Goal: Task Accomplishment & Management: Manage account settings

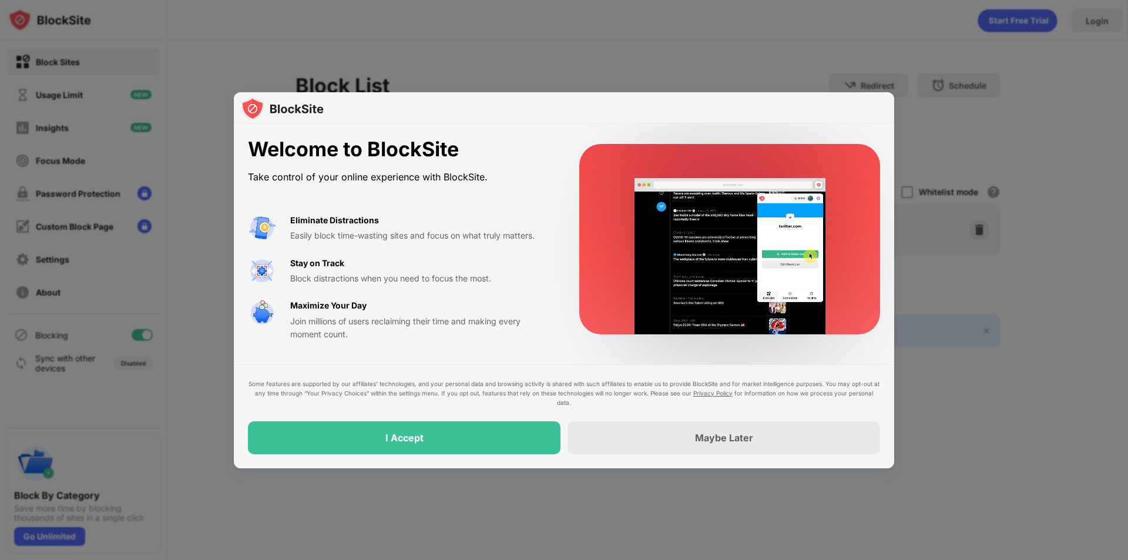
click at [445, 428] on div "I Accept" at bounding box center [404, 437] width 313 height 33
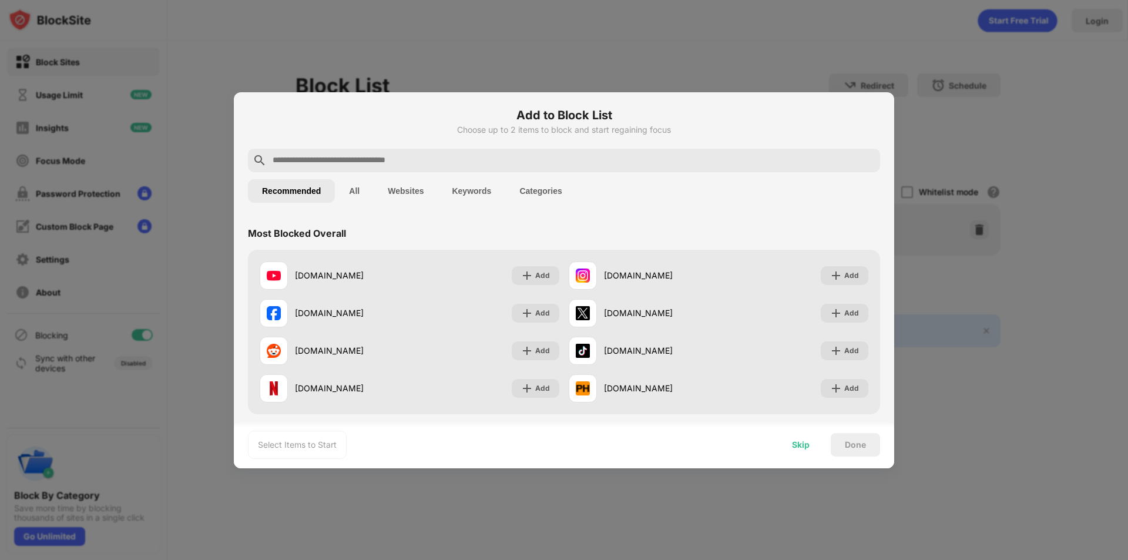
click at [810, 441] on div "Skip" at bounding box center [801, 444] width 18 height 9
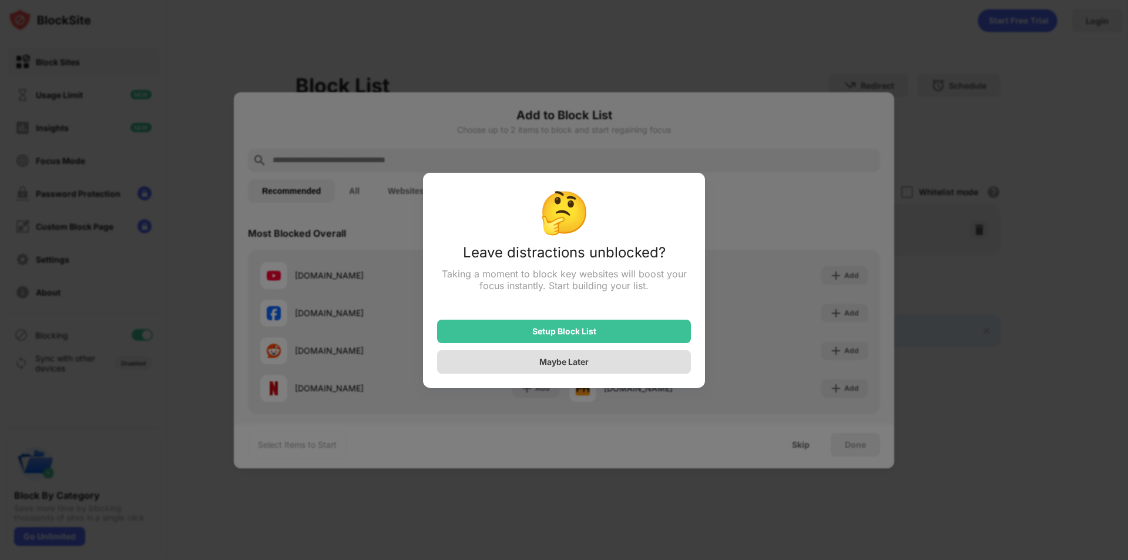
click at [626, 367] on div "Maybe Later" at bounding box center [564, 362] width 254 height 24
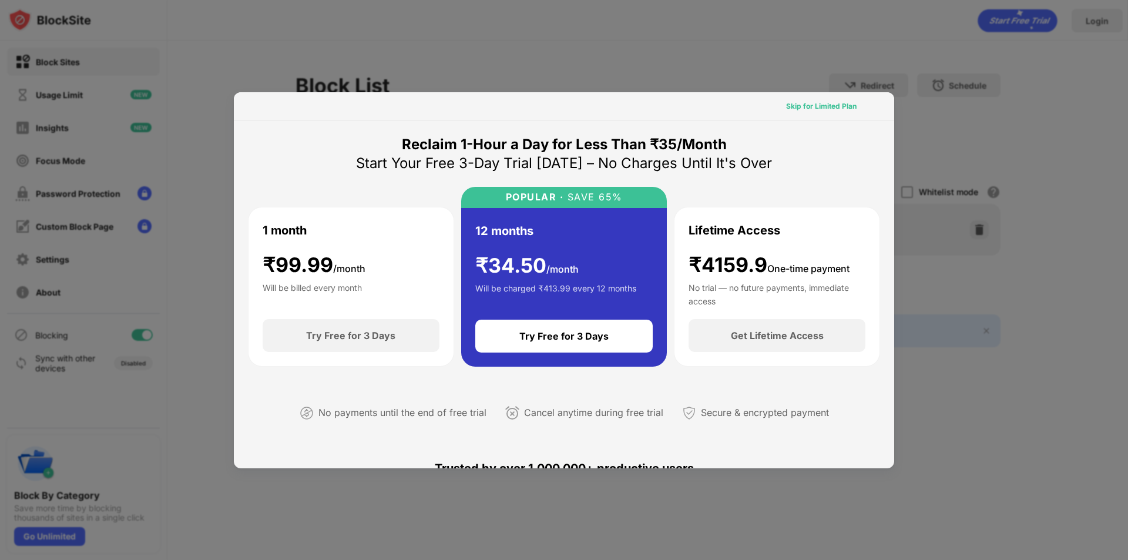
click at [830, 112] on div "Skip for Limited Plan" at bounding box center [821, 106] width 71 height 12
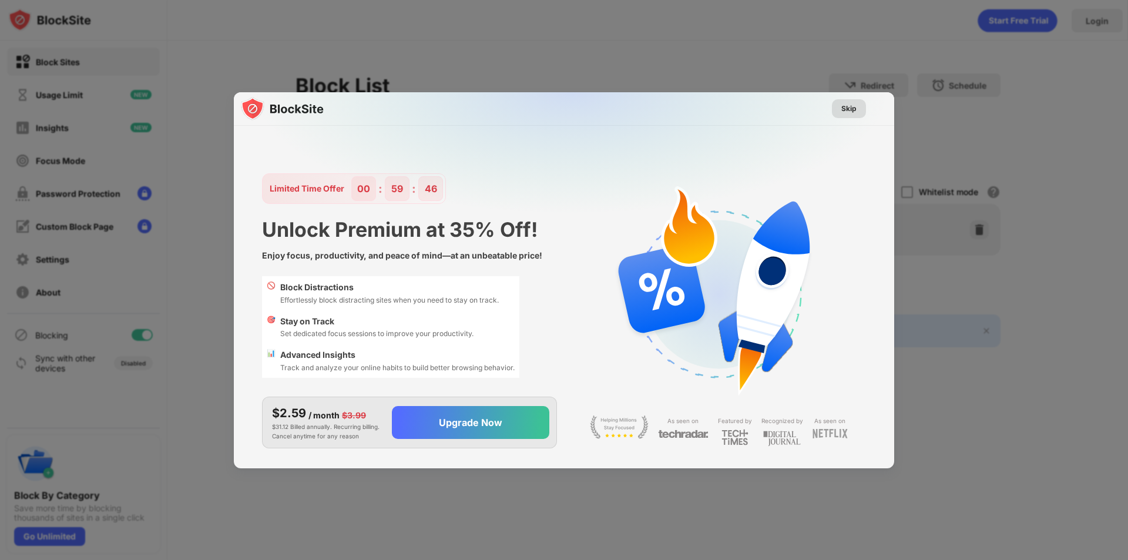
click at [852, 113] on div "Skip" at bounding box center [849, 109] width 15 height 12
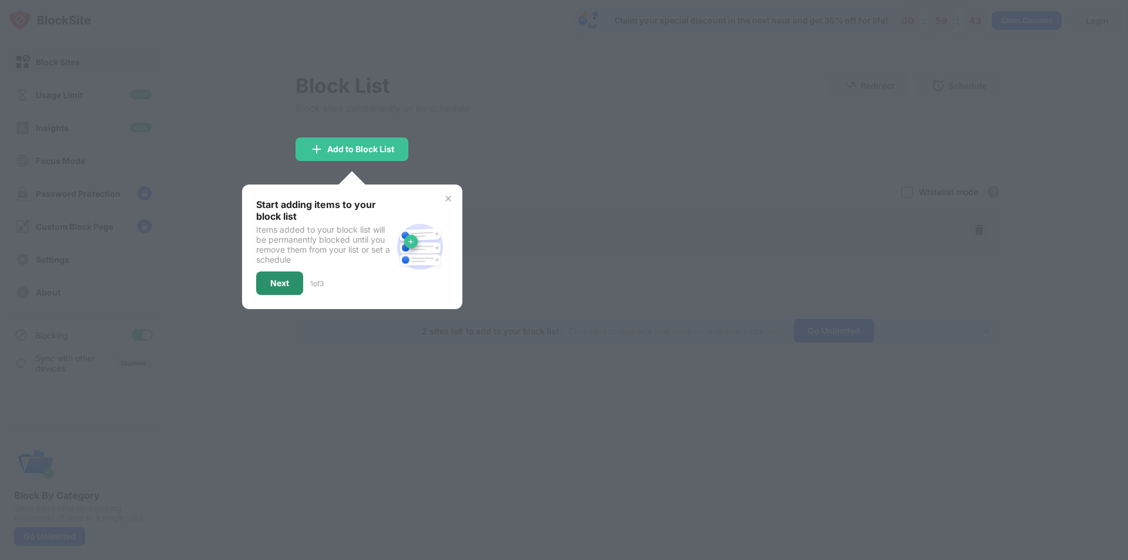
click at [298, 287] on div "Next" at bounding box center [279, 284] width 47 height 24
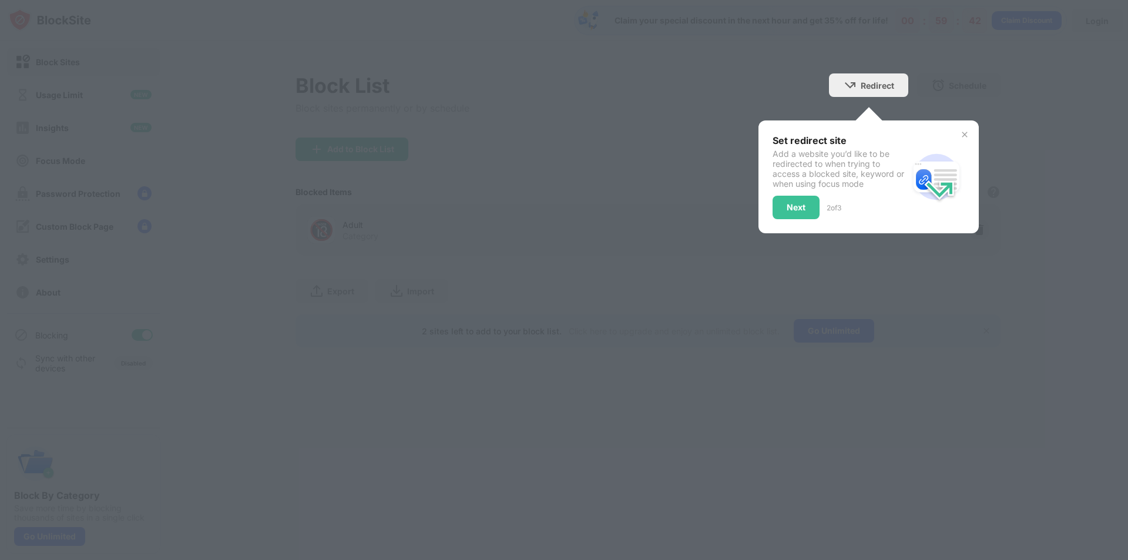
click at [839, 106] on div at bounding box center [564, 280] width 1128 height 560
click at [814, 205] on div "Next" at bounding box center [796, 208] width 47 height 24
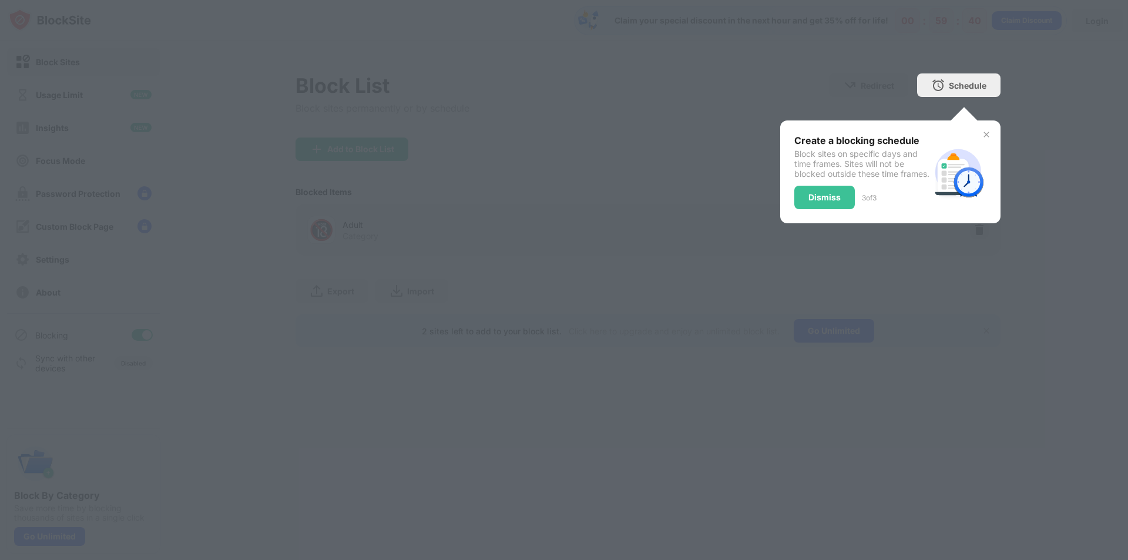
click at [976, 105] on div at bounding box center [564, 280] width 1128 height 560
click at [831, 201] on div "Dismiss" at bounding box center [825, 198] width 61 height 24
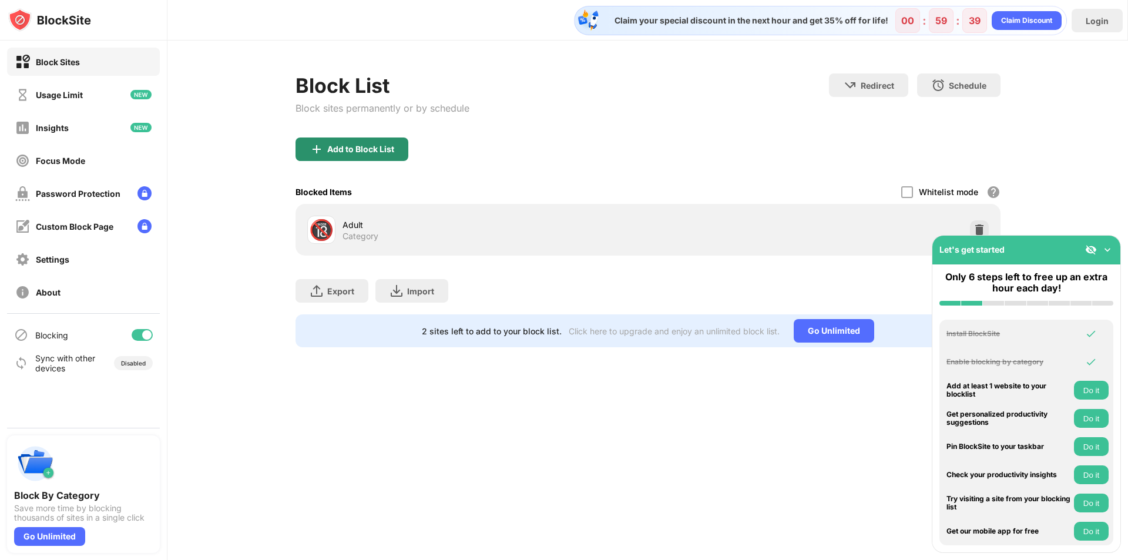
click at [390, 146] on div "Add to Block List" at bounding box center [360, 149] width 67 height 9
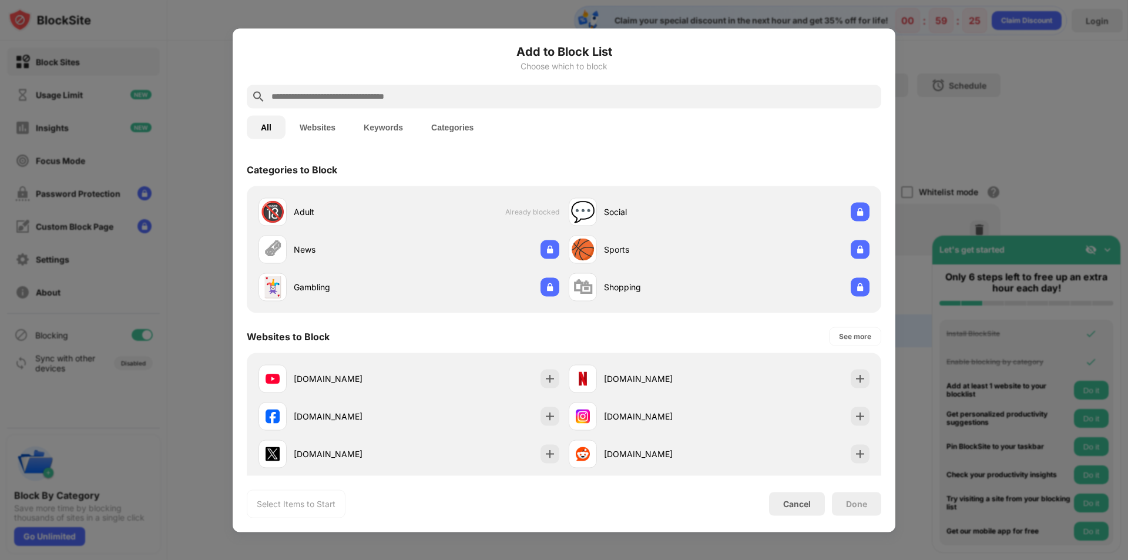
click at [315, 96] on input "text" at bounding box center [573, 96] width 606 height 14
drag, startPoint x: 304, startPoint y: 132, endPoint x: 319, endPoint y: 111, distance: 25.8
click at [306, 130] on button "Websites" at bounding box center [318, 127] width 64 height 24
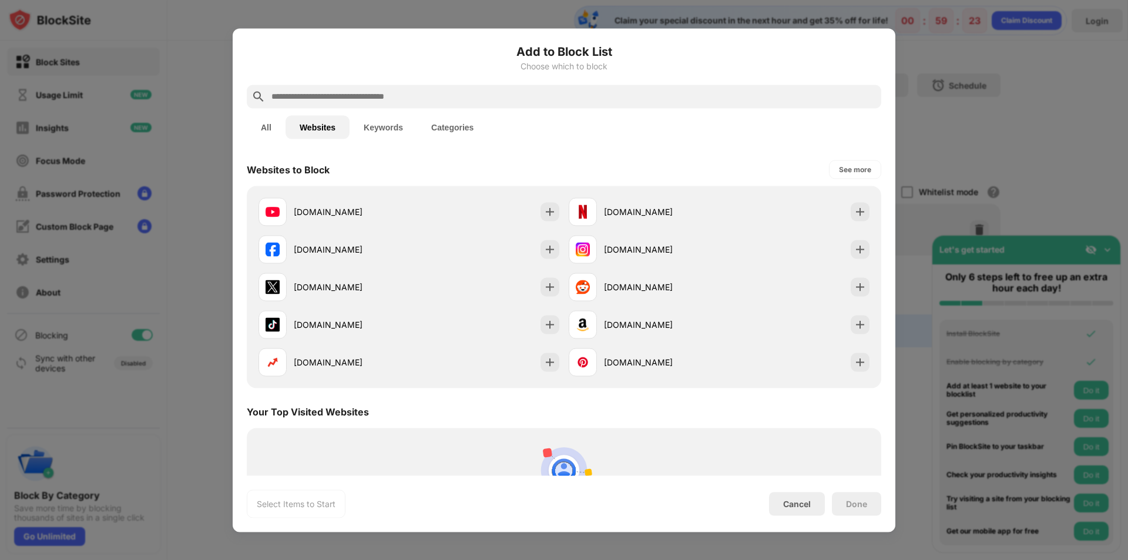
click at [317, 102] on input "text" at bounding box center [573, 96] width 606 height 14
paste input "**********"
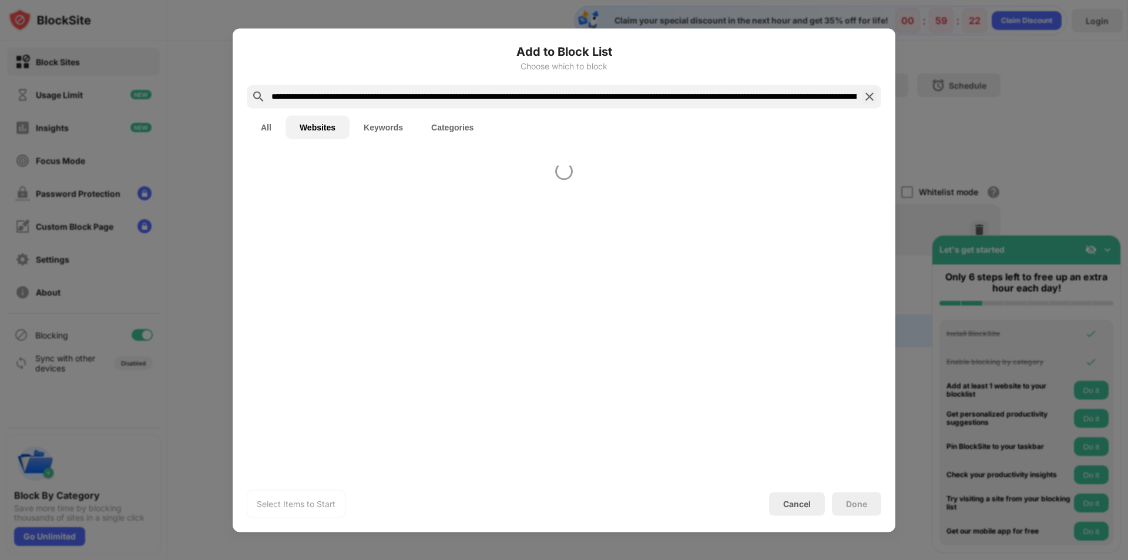
scroll to position [0, 1064]
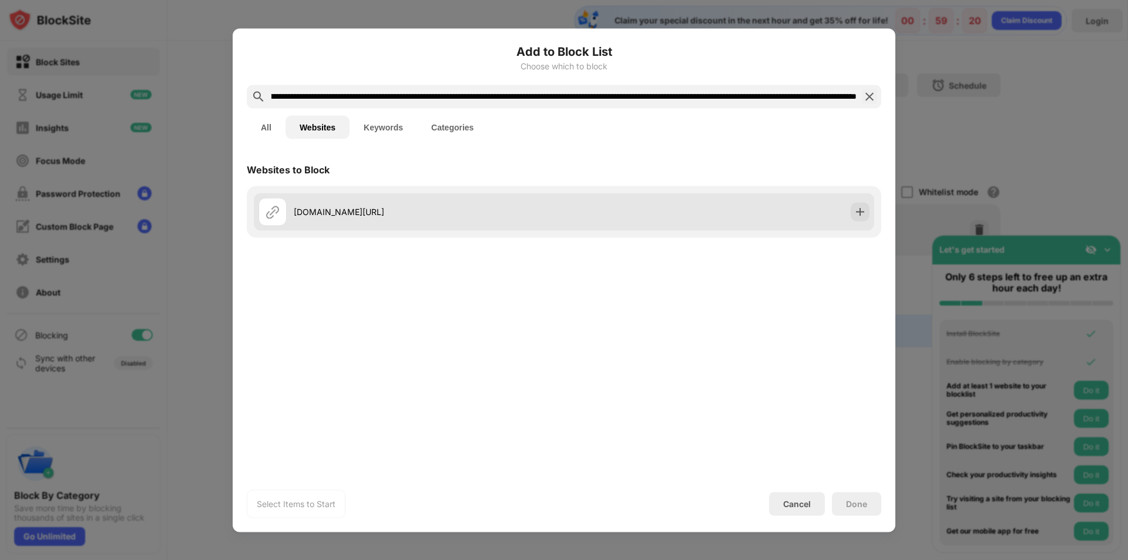
type input "**********"
click at [364, 209] on div "[DOMAIN_NAME][URL]" at bounding box center [429, 212] width 270 height 12
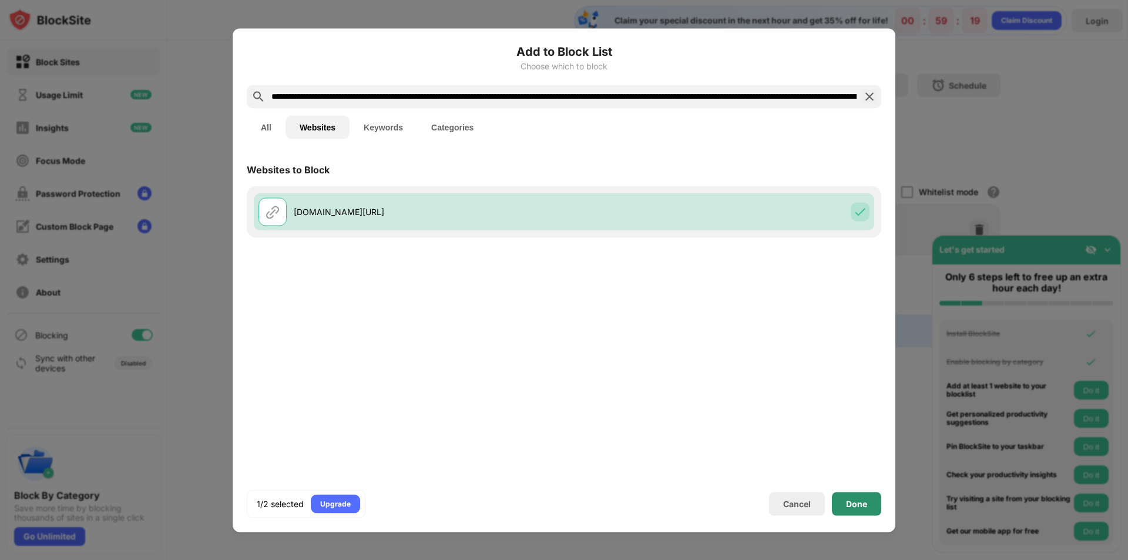
click at [859, 511] on div "Done" at bounding box center [856, 504] width 49 height 24
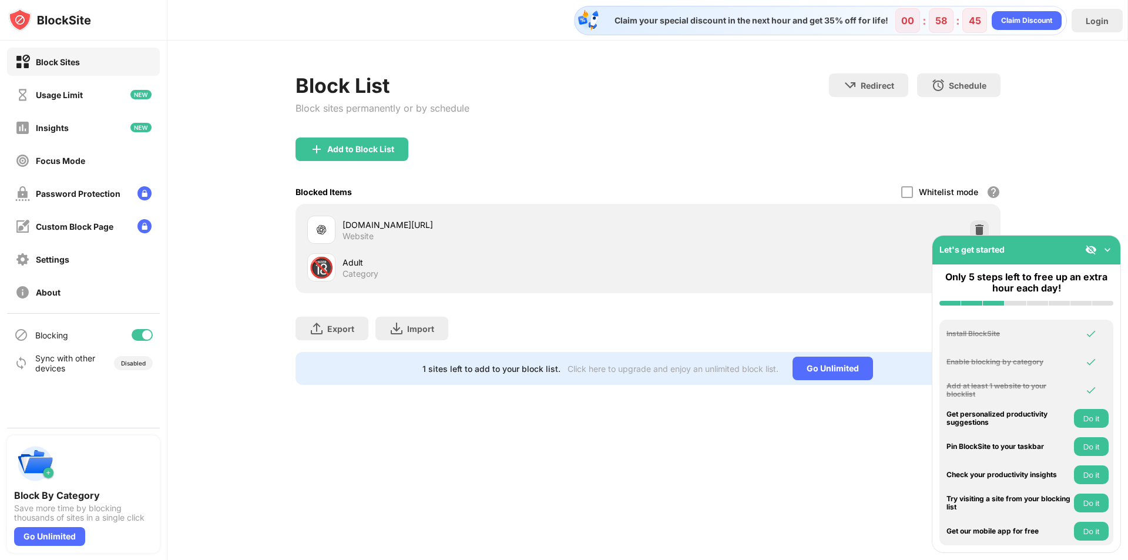
click at [41, 62] on div "Block Sites" at bounding box center [58, 62] width 44 height 10
drag, startPoint x: 291, startPoint y: 115, endPoint x: 301, endPoint y: 43, distance: 72.4
click at [291, 115] on div "Block List Block sites permanently or by schedule Redirect Choose a site to be …" at bounding box center [647, 229] width 961 height 377
click at [440, 123] on div "Block List Block sites permanently or by schedule" at bounding box center [383, 105] width 174 height 64
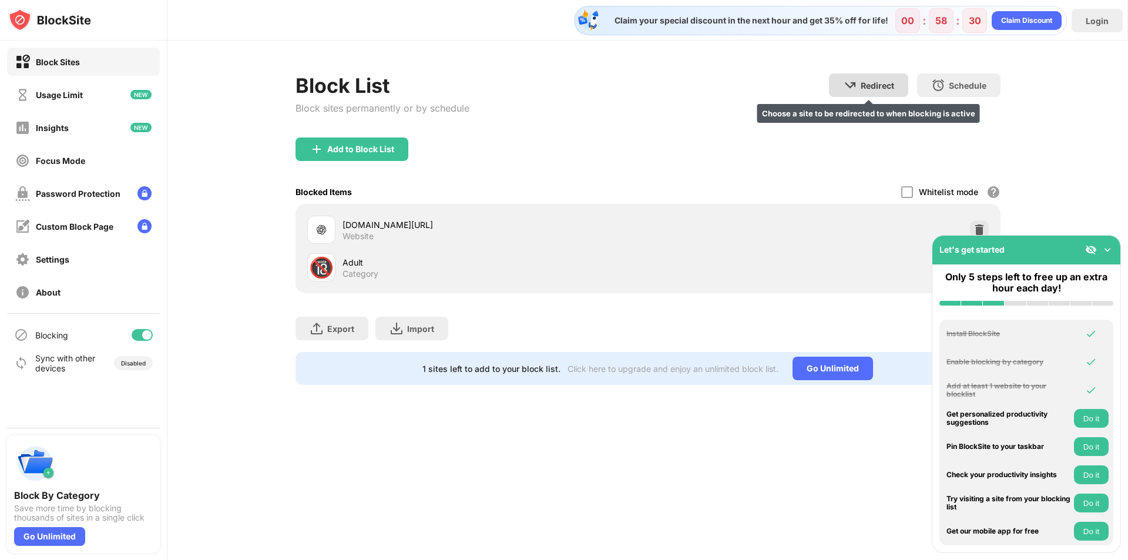
click at [868, 87] on div "Redirect" at bounding box center [877, 86] width 33 height 10
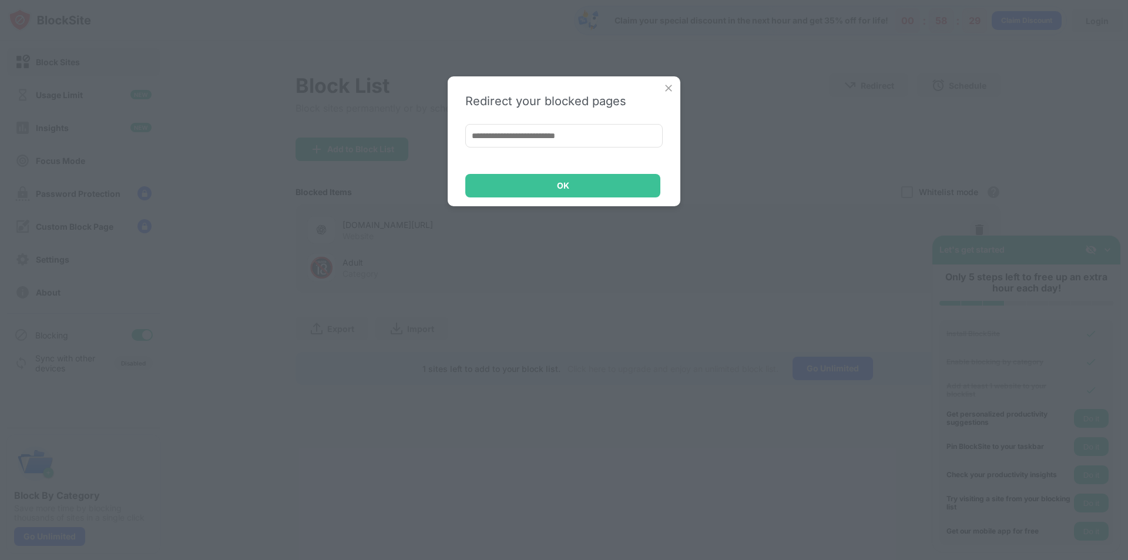
drag, startPoint x: 661, startPoint y: 87, endPoint x: 671, endPoint y: 88, distance: 10.6
click at [662, 88] on div "Redirect your blocked pages OK" at bounding box center [564, 141] width 233 height 130
click at [672, 88] on img at bounding box center [669, 88] width 12 height 12
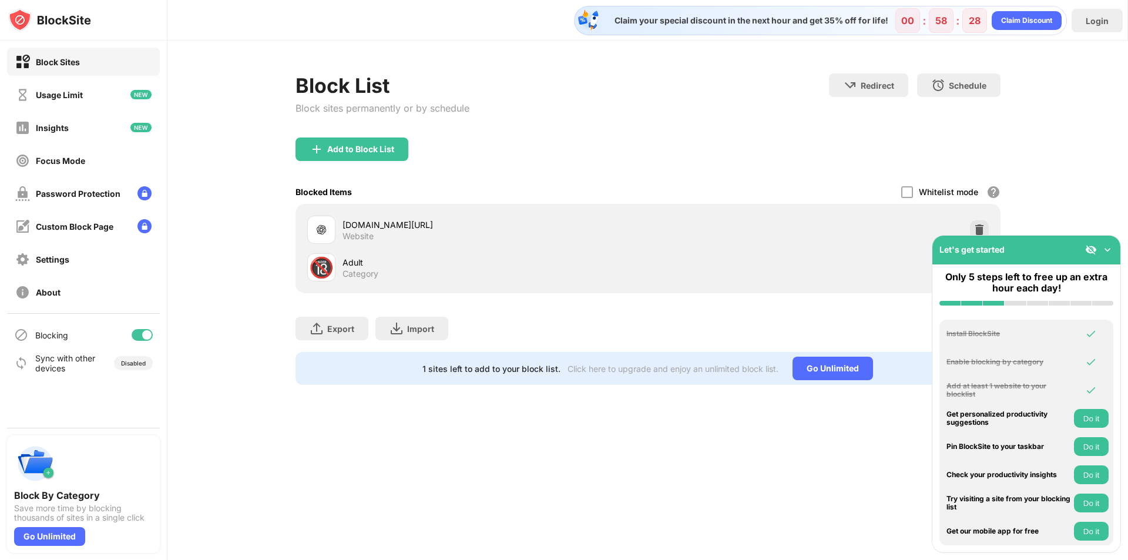
click at [716, 283] on div "🔞 Adult Category" at bounding box center [648, 268] width 691 height 38
click at [1107, 250] on img at bounding box center [1108, 250] width 12 height 12
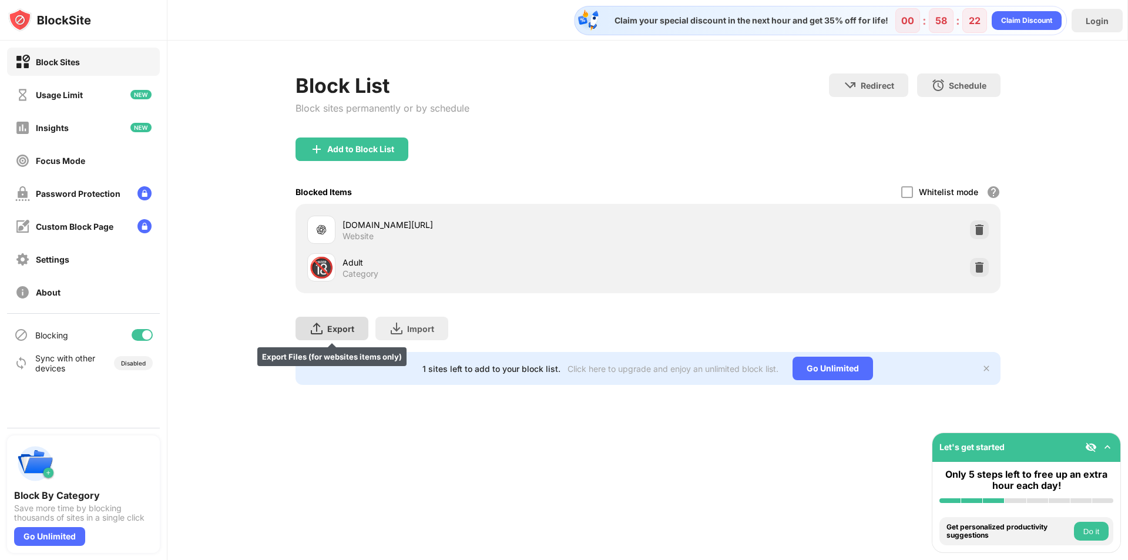
click at [326, 329] on div "Export Export Files (for websites items only)" at bounding box center [332, 329] width 73 height 24
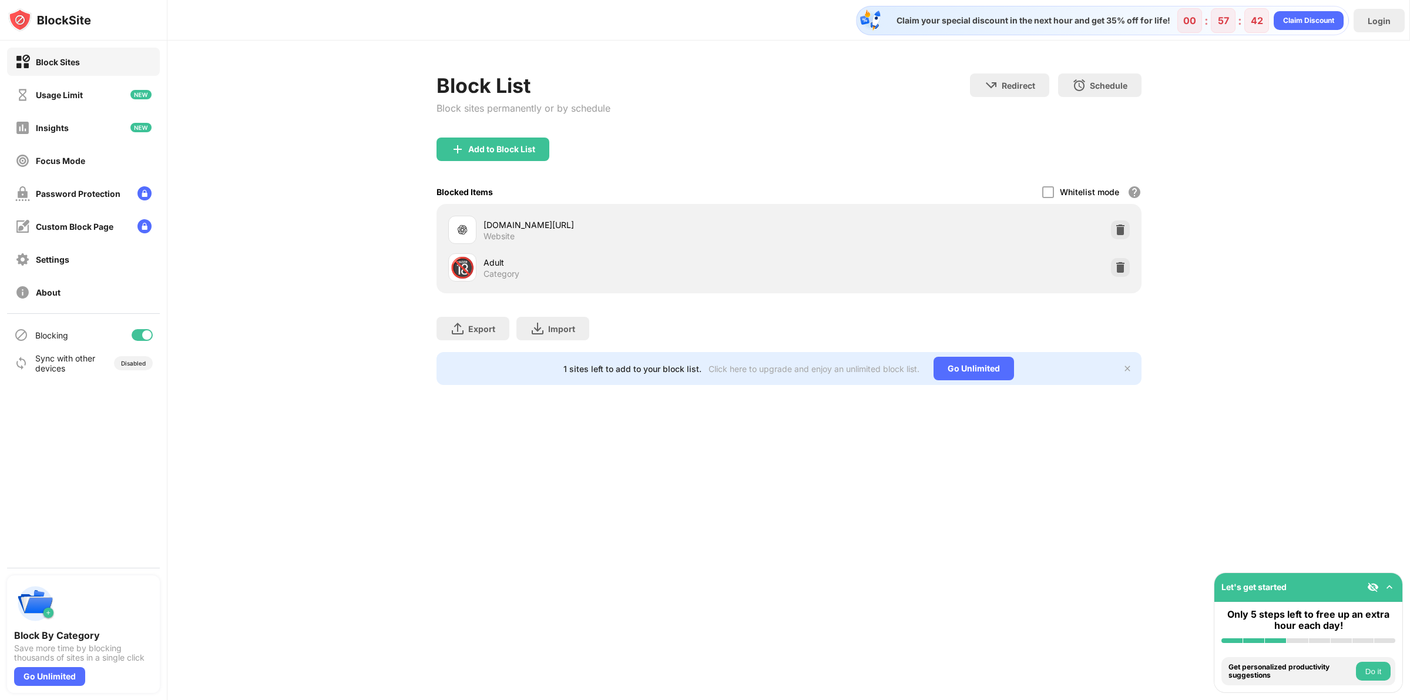
click at [437, 157] on div "Add to Block List" at bounding box center [493, 150] width 113 height 24
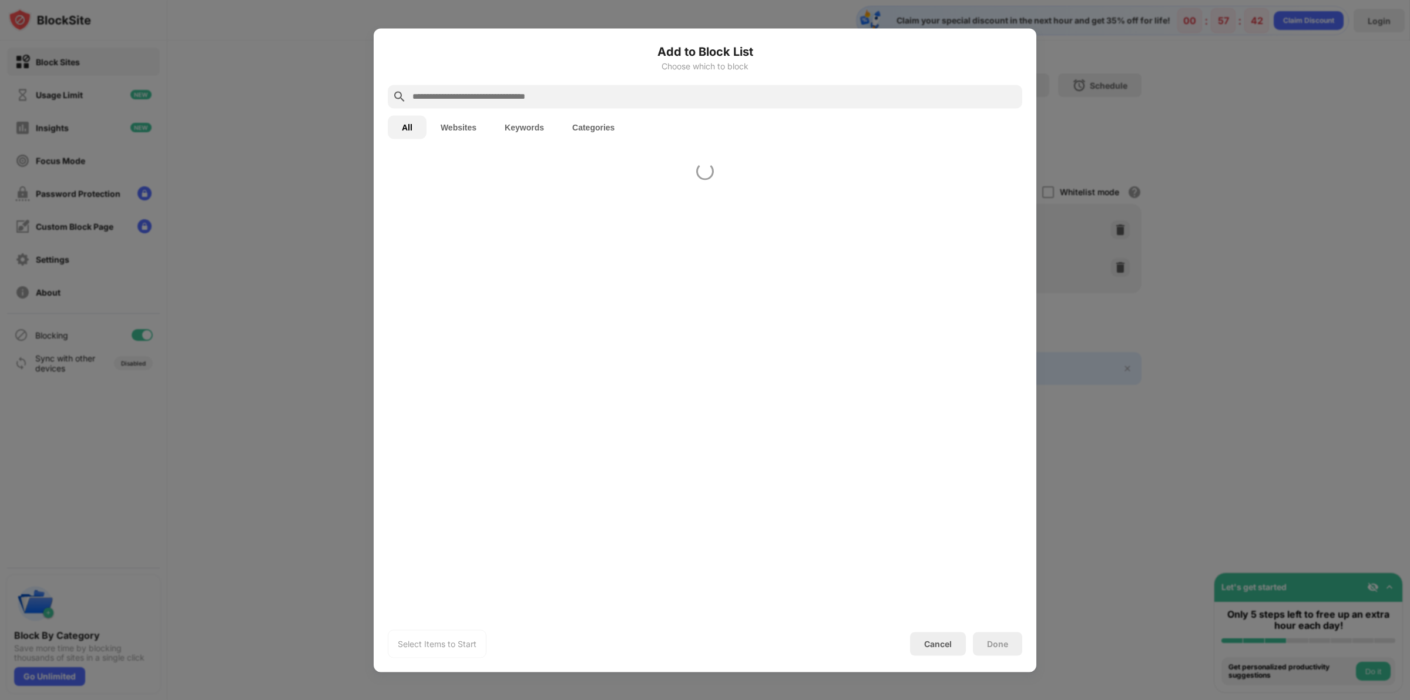
click at [233, 144] on div at bounding box center [705, 350] width 1410 height 700
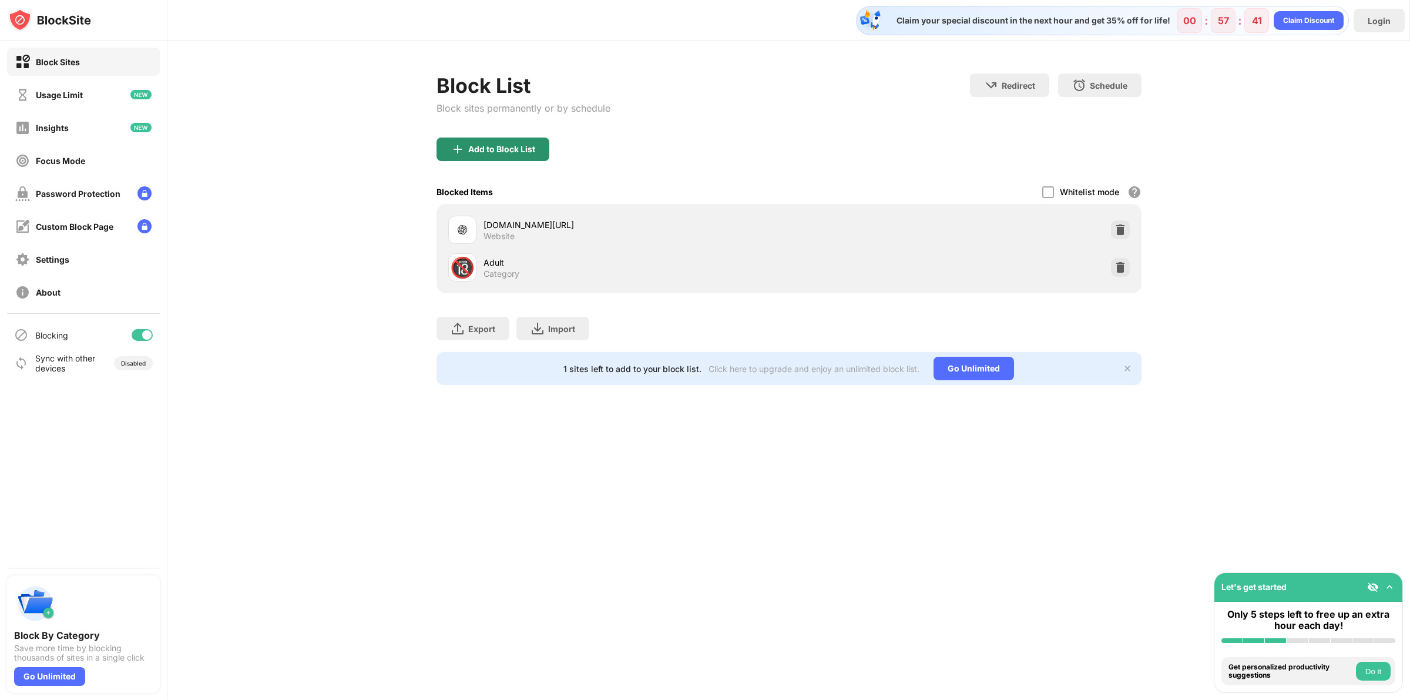
click at [437, 139] on div "Add to Block List" at bounding box center [493, 150] width 113 height 24
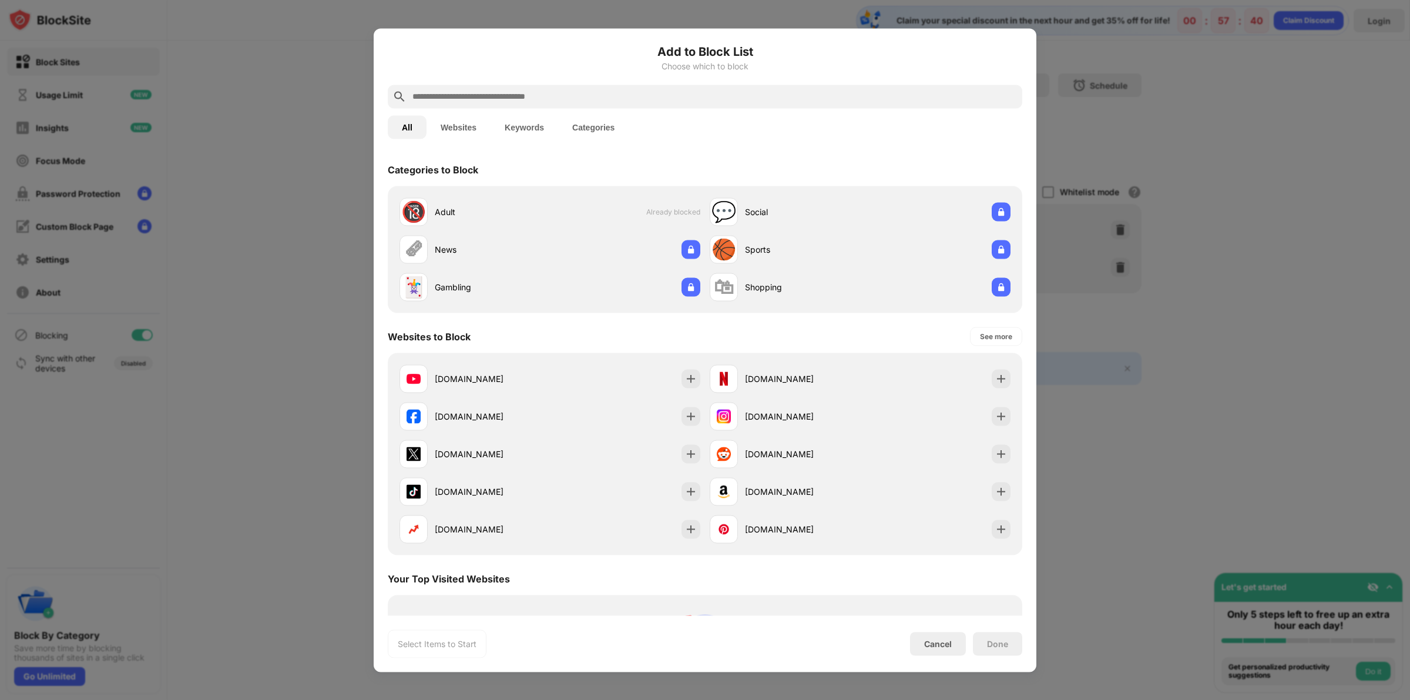
click at [551, 100] on input "text" at bounding box center [714, 96] width 606 height 14
paste input "**********"
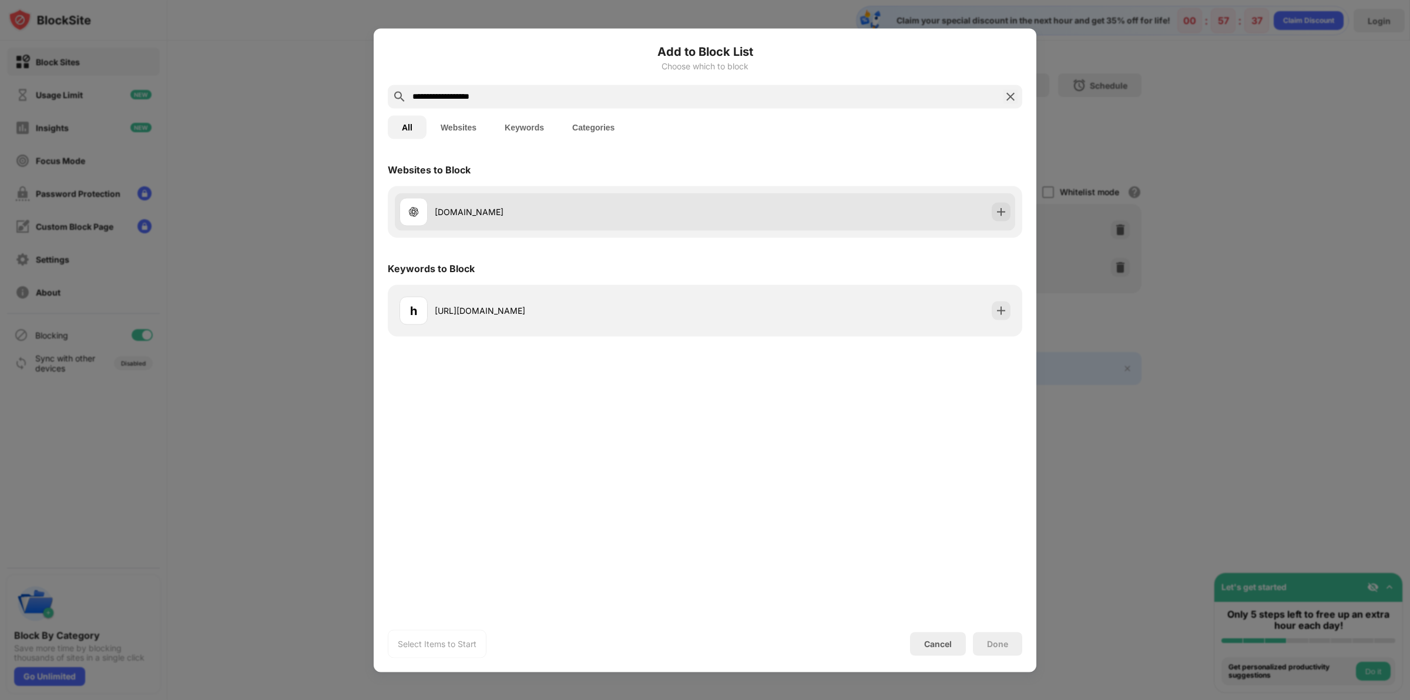
type input "**********"
click at [1006, 220] on div at bounding box center [1001, 211] width 19 height 19
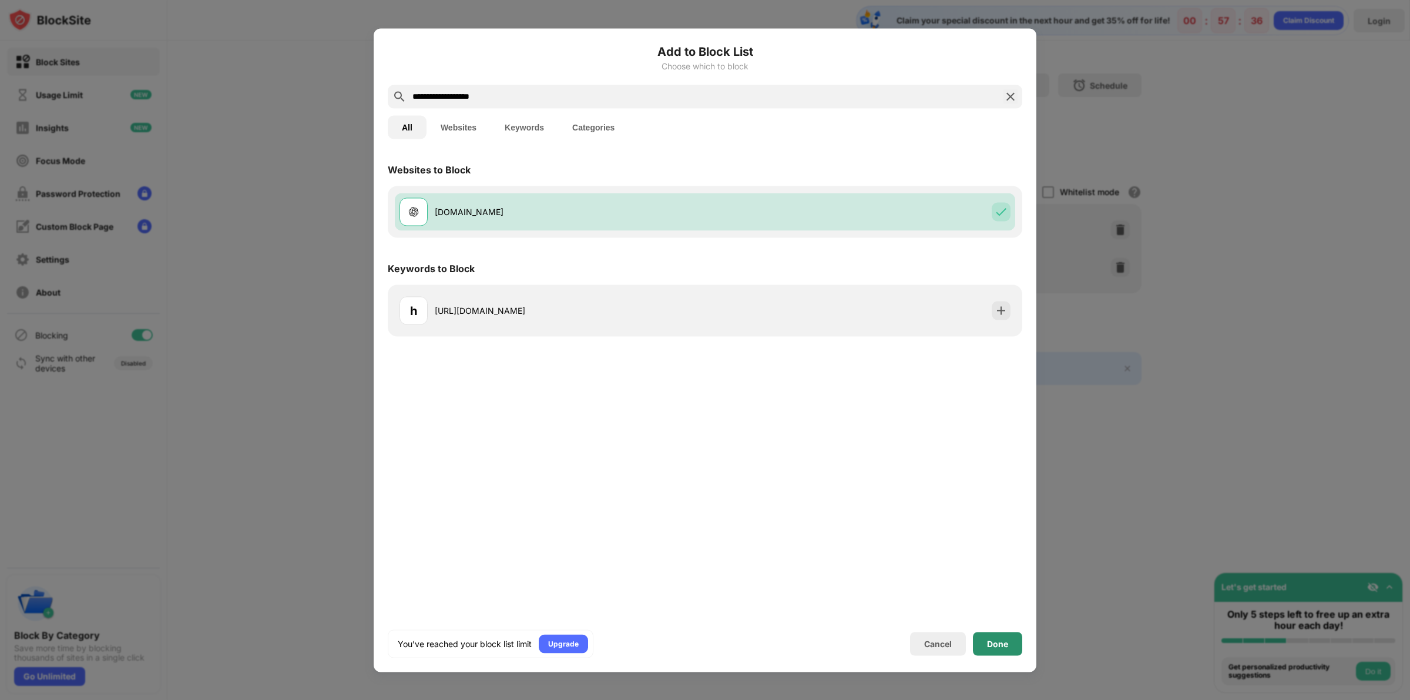
click at [997, 559] on div "Done" at bounding box center [997, 643] width 21 height 9
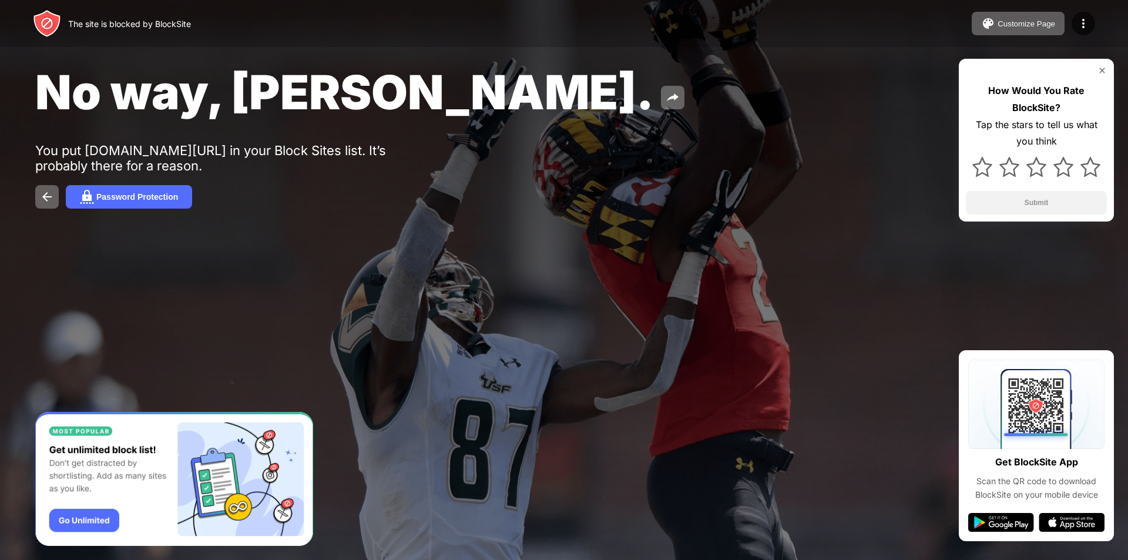
click at [1068, 21] on div "Customize Page Edit Block List Redirect Customize Block Page Upgrade Password P…" at bounding box center [1033, 24] width 123 height 24
click at [1080, 25] on img at bounding box center [1084, 23] width 14 height 14
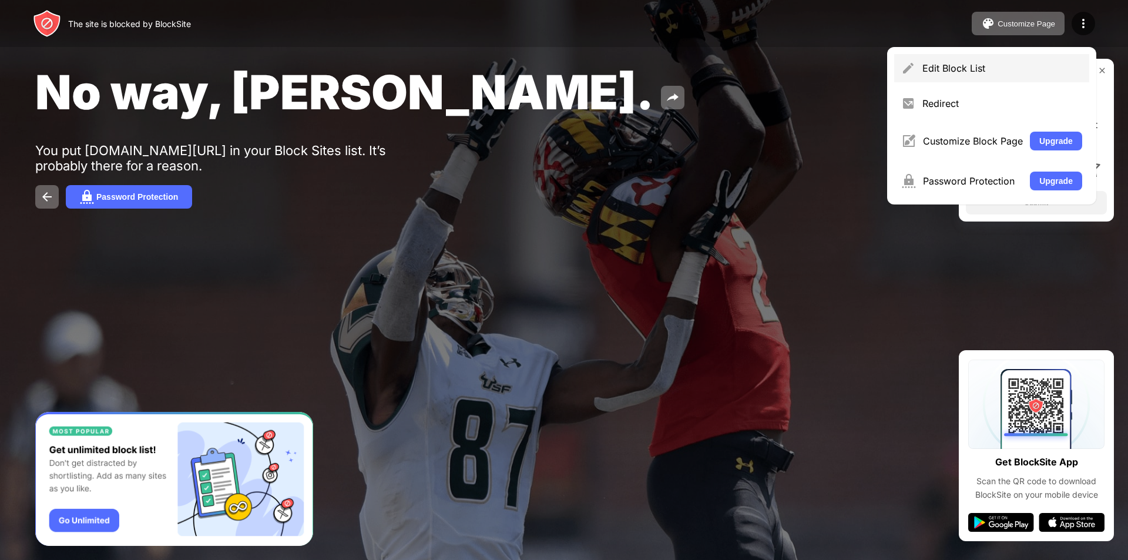
click at [965, 77] on div "Edit Block List" at bounding box center [991, 68] width 195 height 28
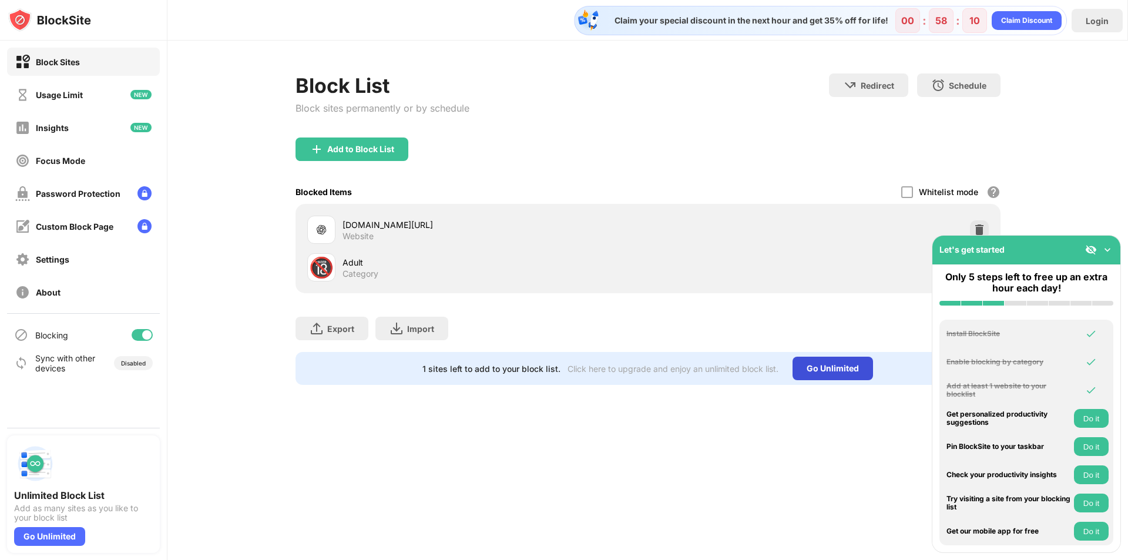
click at [837, 368] on div "Go Unlimited" at bounding box center [833, 369] width 81 height 24
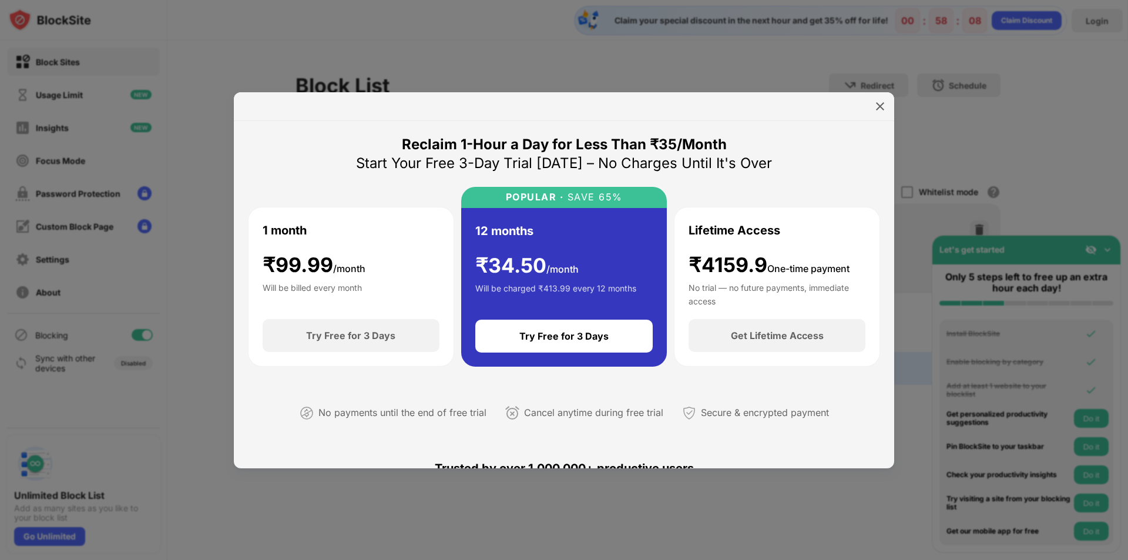
click at [880, 110] on img at bounding box center [880, 106] width 12 height 12
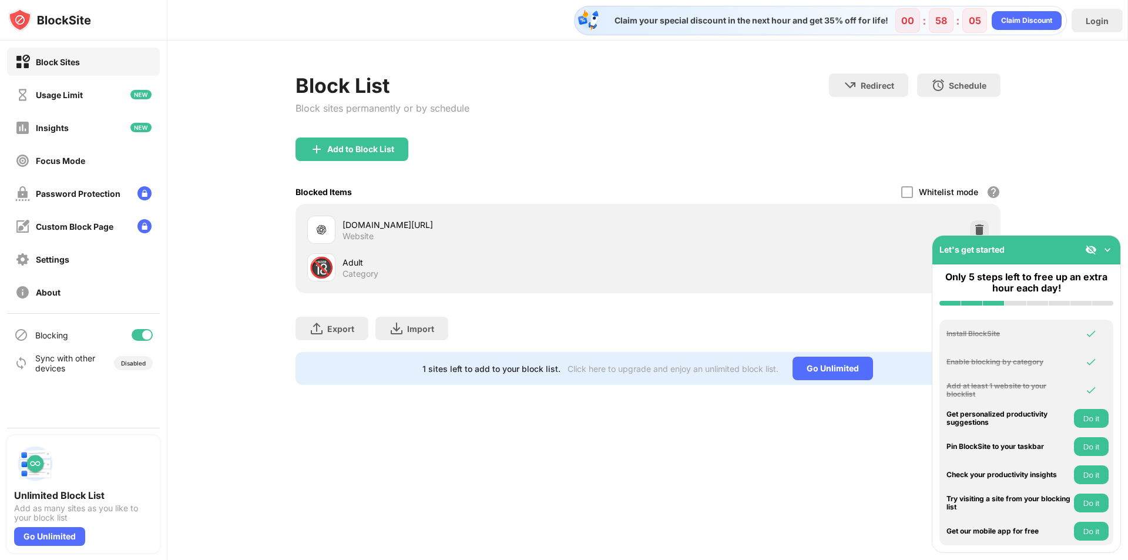
click at [53, 335] on div "Blocking" at bounding box center [51, 335] width 33 height 10
click at [86, 186] on div "Password Protection" at bounding box center [67, 193] width 105 height 15
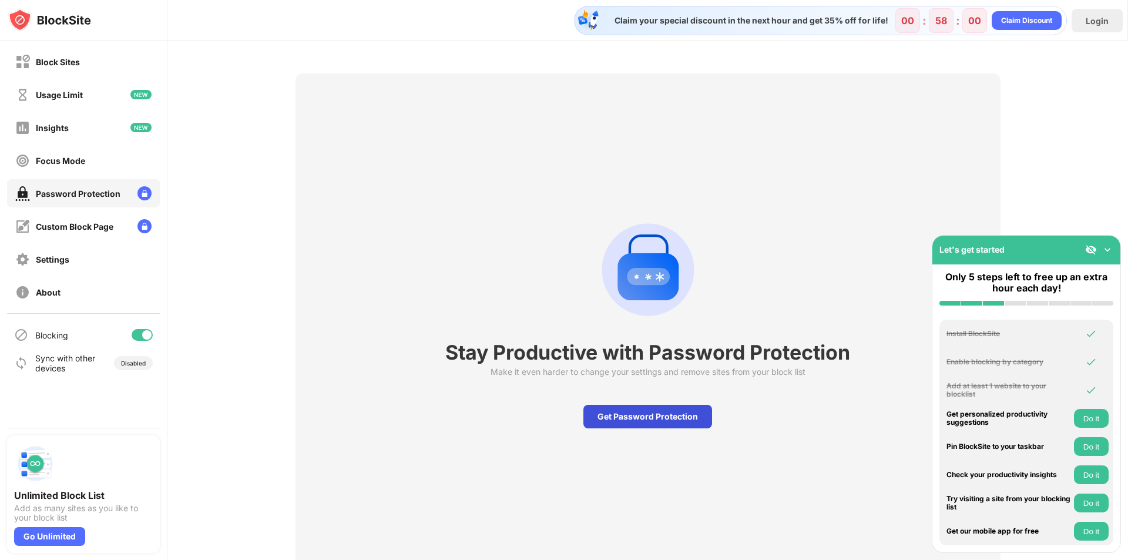
click at [635, 405] on div "Get Password Protection" at bounding box center [648, 417] width 129 height 24
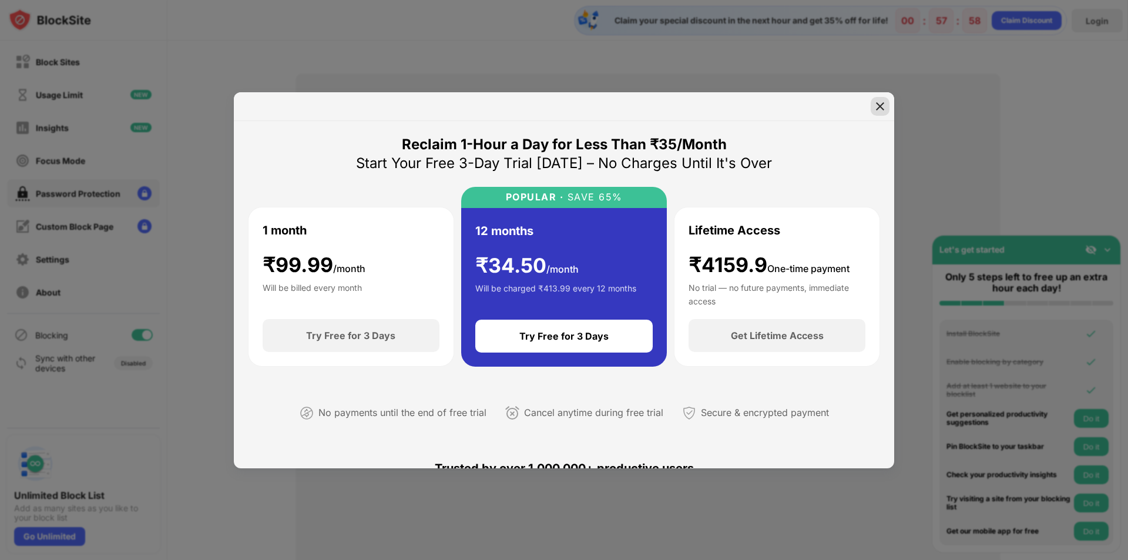
click at [876, 105] on img at bounding box center [880, 106] width 12 height 12
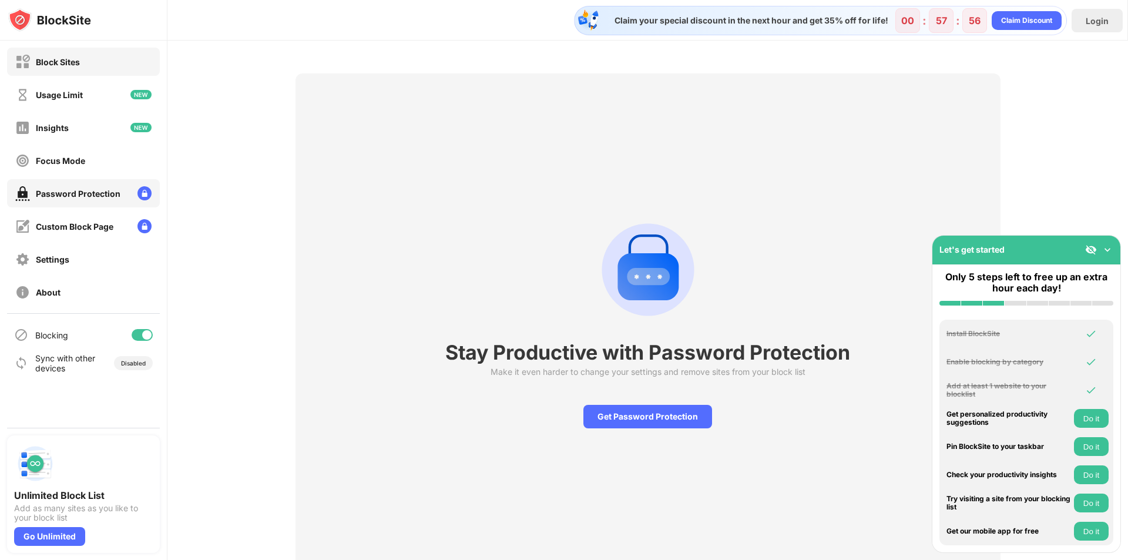
click at [67, 63] on div "Block Sites" at bounding box center [58, 62] width 44 height 10
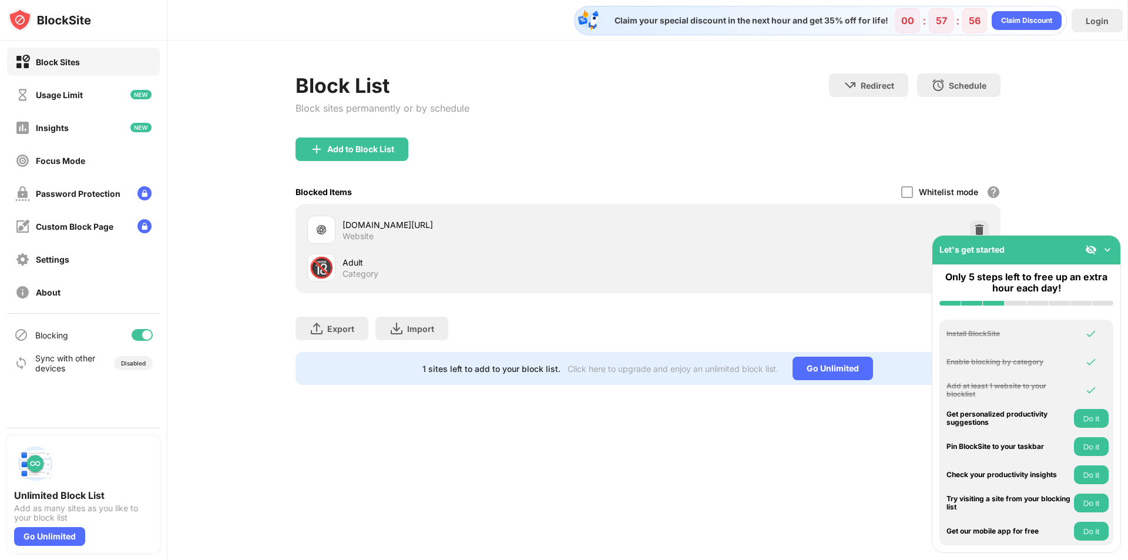
click at [67, 63] on div "Block Sites" at bounding box center [58, 62] width 44 height 10
click at [69, 63] on div "Block Sites" at bounding box center [58, 62] width 44 height 10
click at [72, 63] on div "Block Sites" at bounding box center [58, 62] width 44 height 10
click at [72, 62] on div "Block Sites" at bounding box center [58, 62] width 44 height 10
click at [73, 62] on div "Block Sites" at bounding box center [58, 62] width 44 height 10
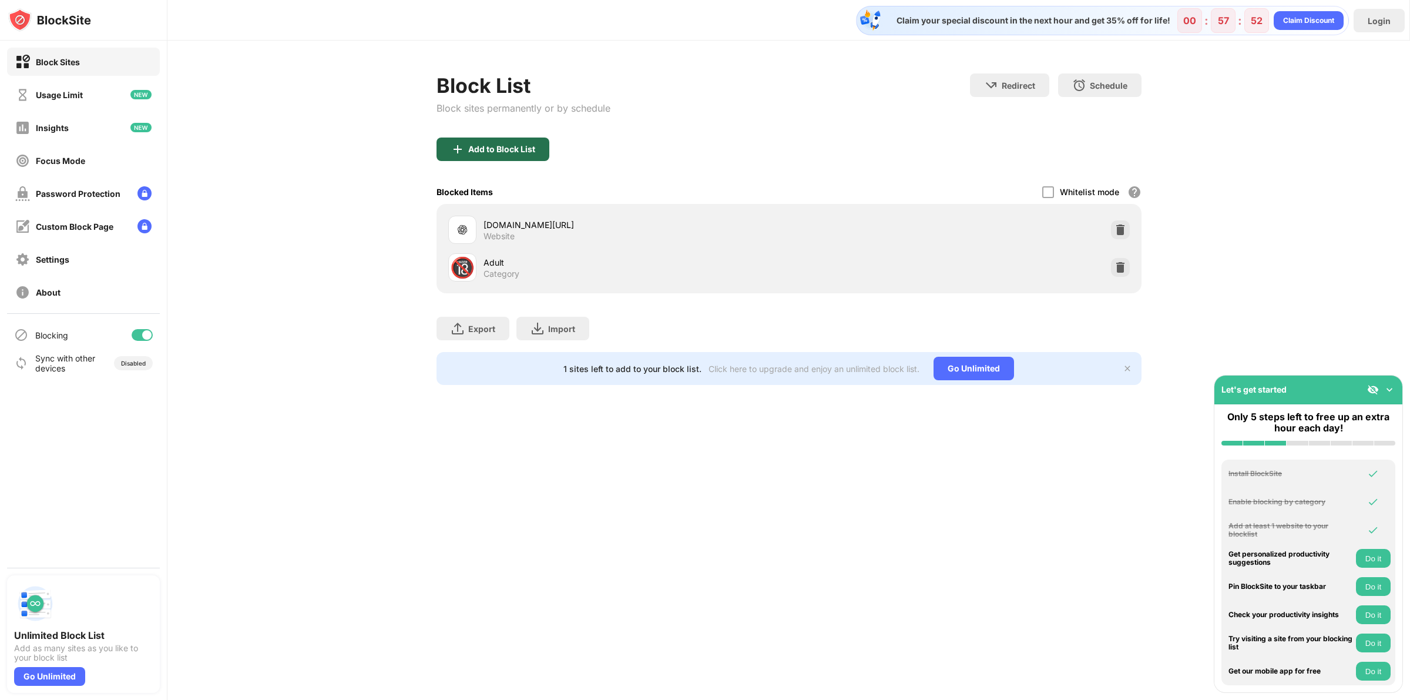
click at [468, 147] on div "Add to Block List" at bounding box center [501, 149] width 67 height 9
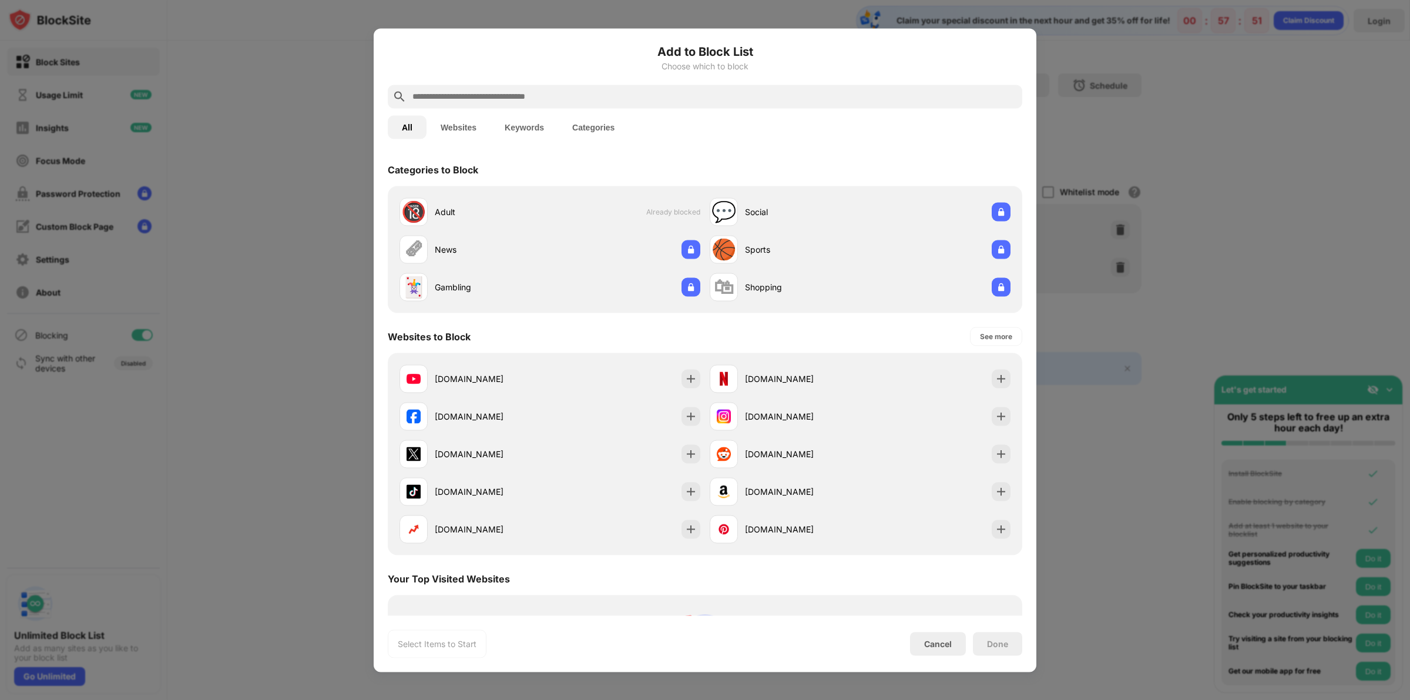
click at [524, 100] on input "text" at bounding box center [714, 96] width 606 height 14
paste input "**********"
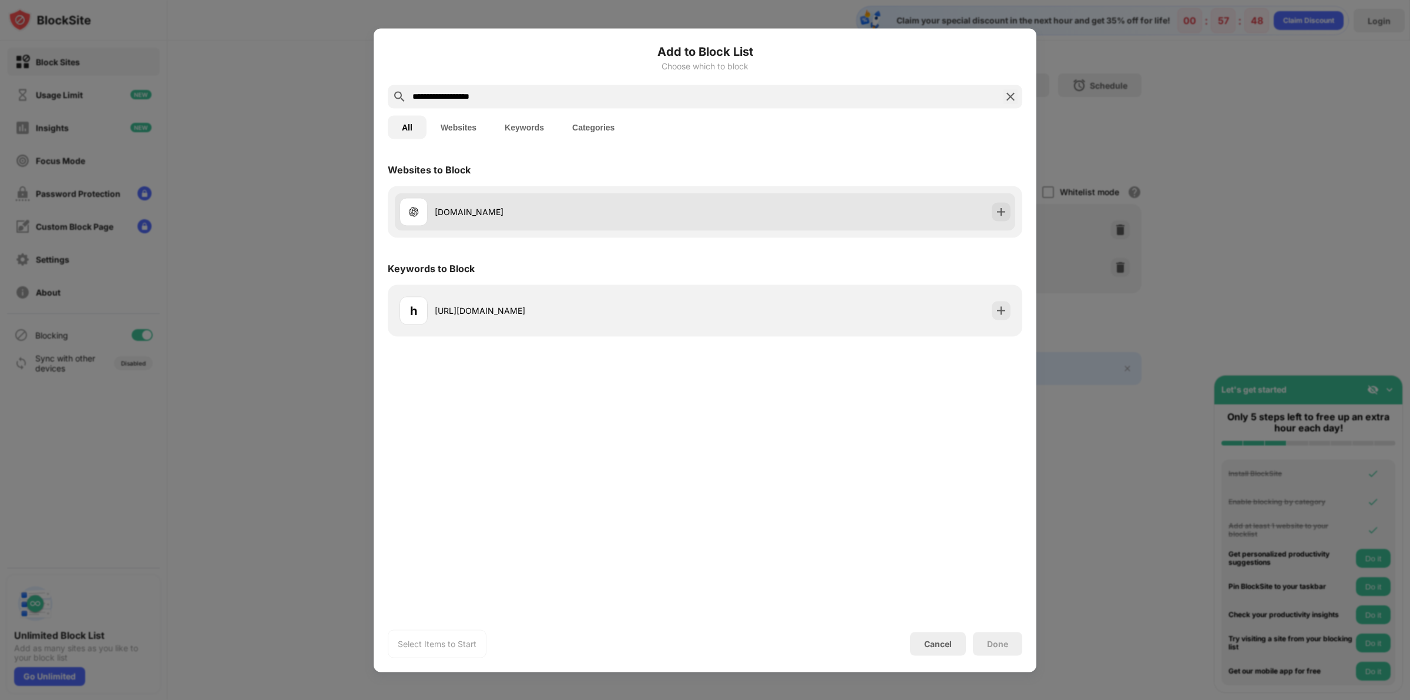
type input "**********"
click at [528, 224] on div "[DOMAIN_NAME]" at bounding box center [553, 211] width 306 height 28
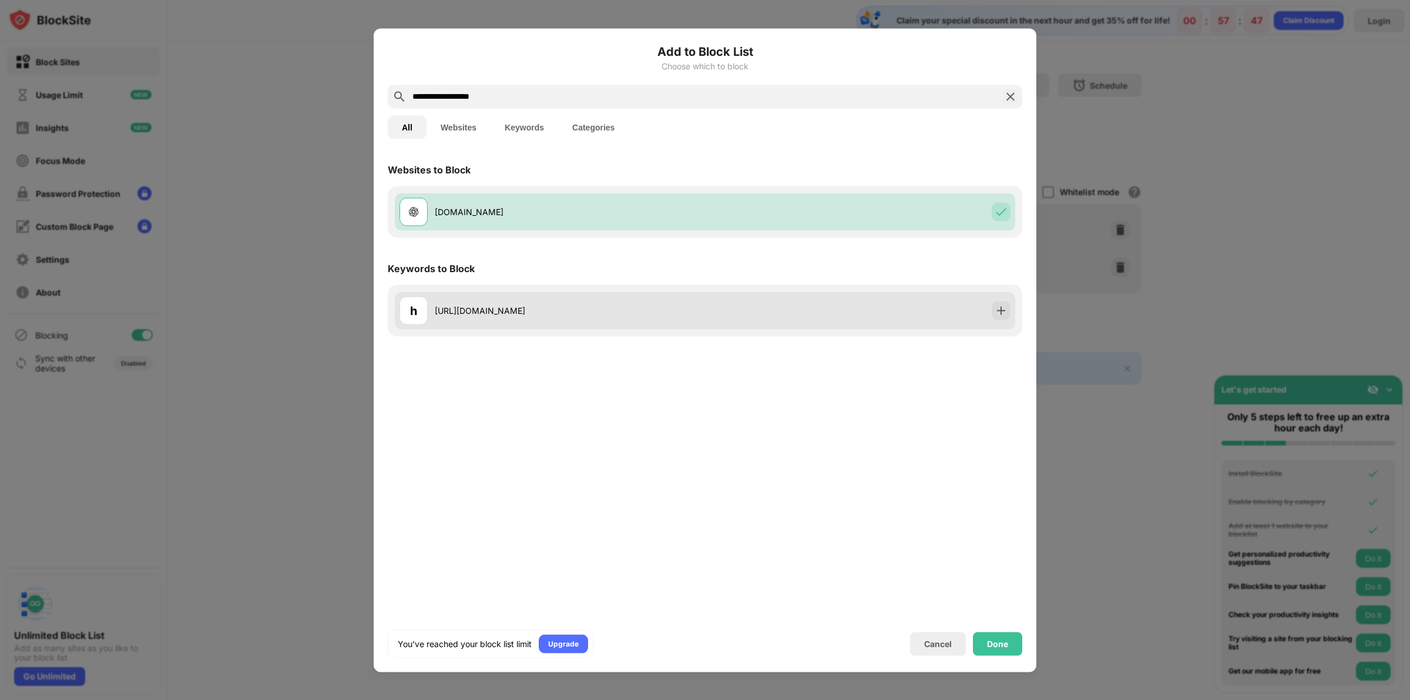
click at [563, 310] on div "[URL][DOMAIN_NAME]" at bounding box center [570, 310] width 270 height 12
click at [1005, 301] on div at bounding box center [1001, 310] width 19 height 19
